Goal: Navigation & Orientation: Find specific page/section

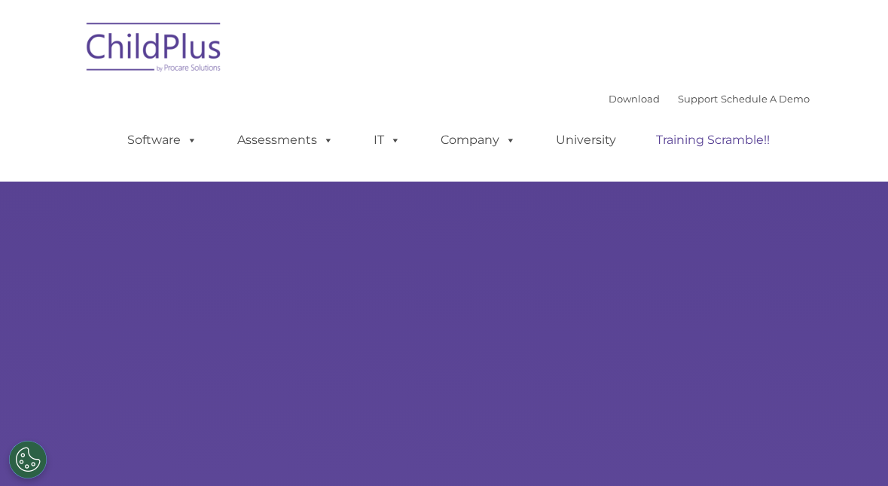
select select "MEDIUM"
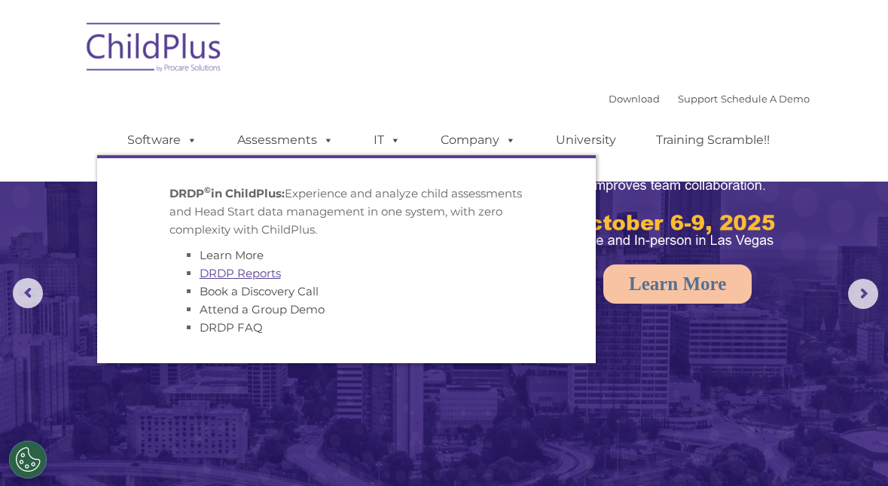
click at [246, 272] on link "DRDP Reports" at bounding box center [240, 273] width 81 height 14
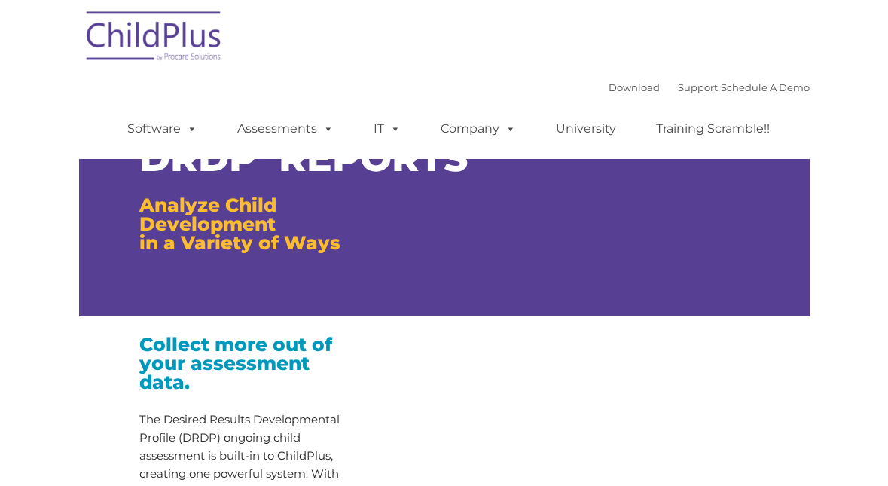
type input ""
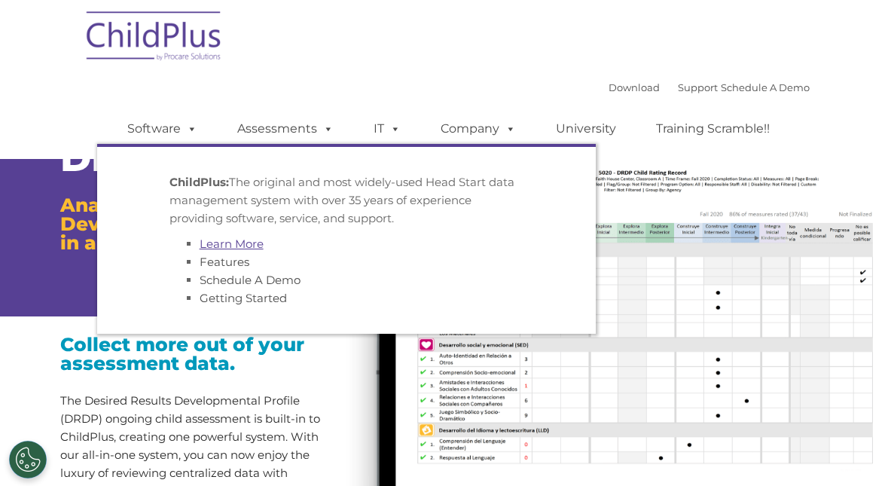
click at [240, 251] on link "Learn More" at bounding box center [232, 244] width 64 height 14
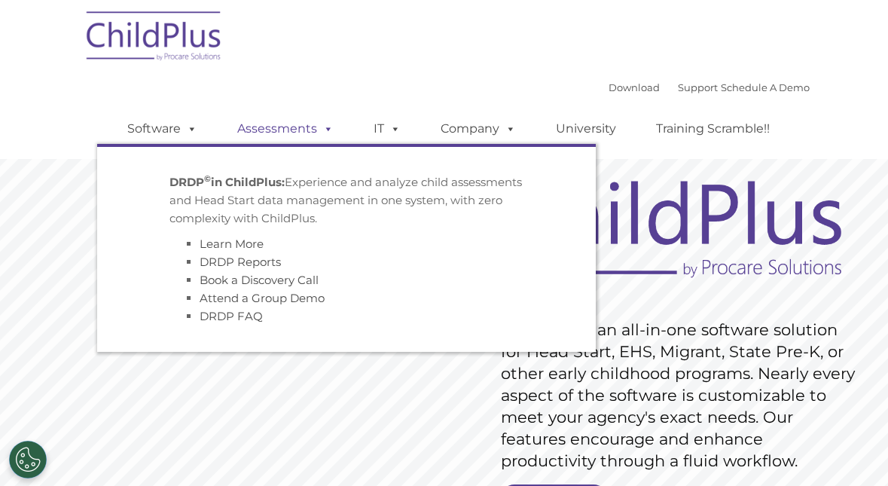
click at [252, 126] on link "Assessments" at bounding box center [285, 129] width 127 height 30
click at [240, 264] on link "DRDP Reports" at bounding box center [240, 262] width 81 height 14
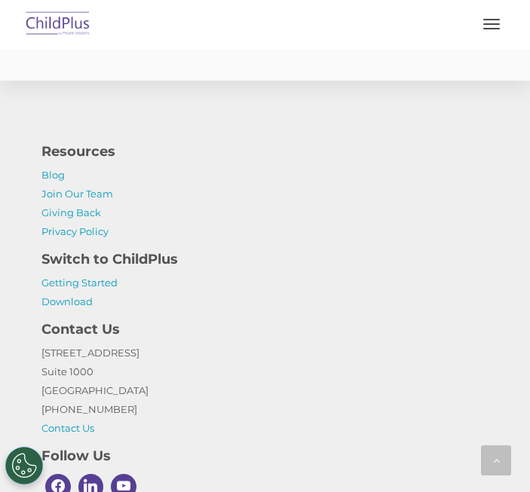
scroll to position [4319, 0]
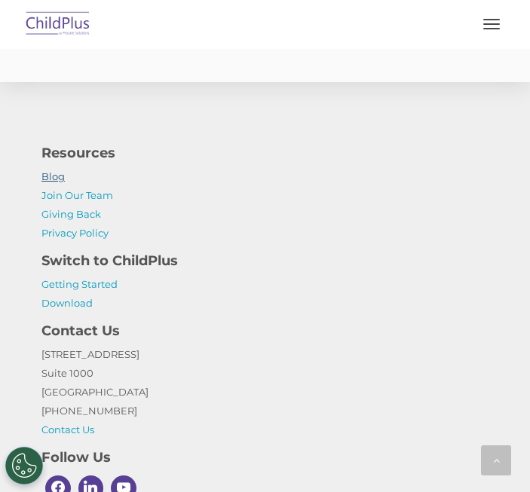
click at [62, 182] on link "Blog" at bounding box center [52, 176] width 23 height 12
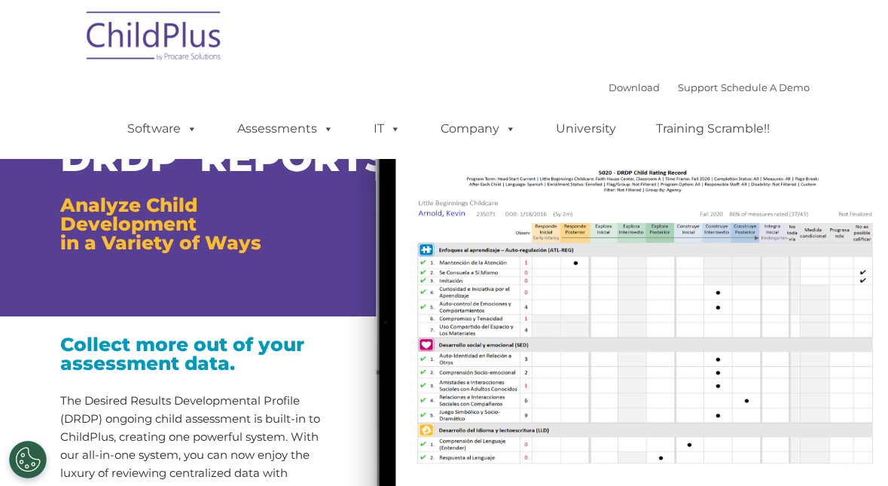
click at [805, 153] on ul "Software ChildPlus: The original and most widely-used Head Start data managemen…" at bounding box center [453, 129] width 713 height 60
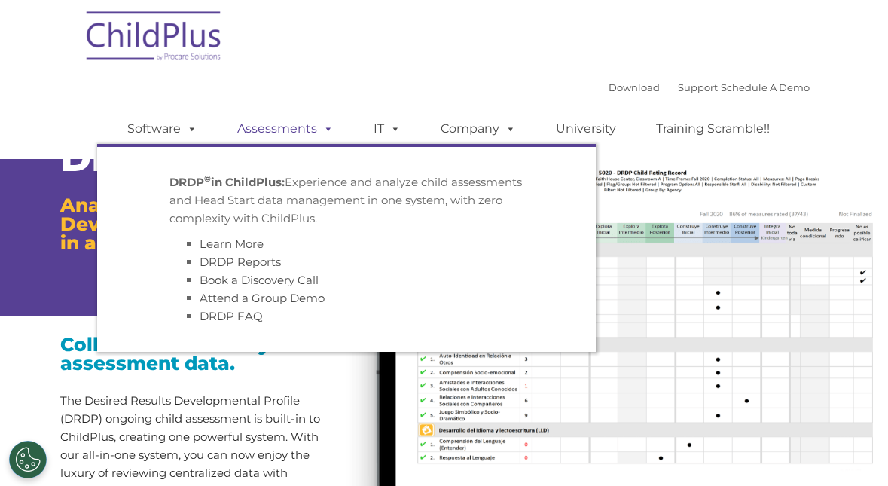
click at [317, 131] on span at bounding box center [325, 128] width 17 height 14
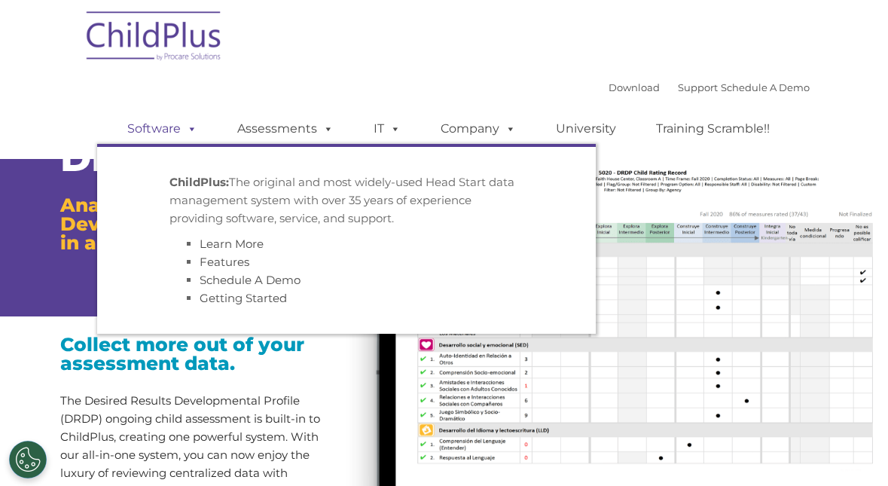
click at [193, 127] on span at bounding box center [189, 128] width 17 height 14
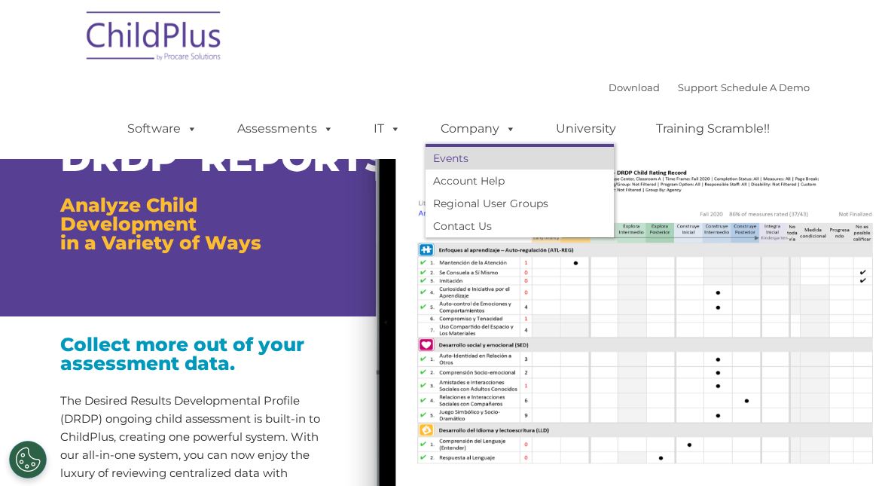
click at [473, 156] on link "Events" at bounding box center [520, 158] width 188 height 23
